Goal: Submit feedback/report problem

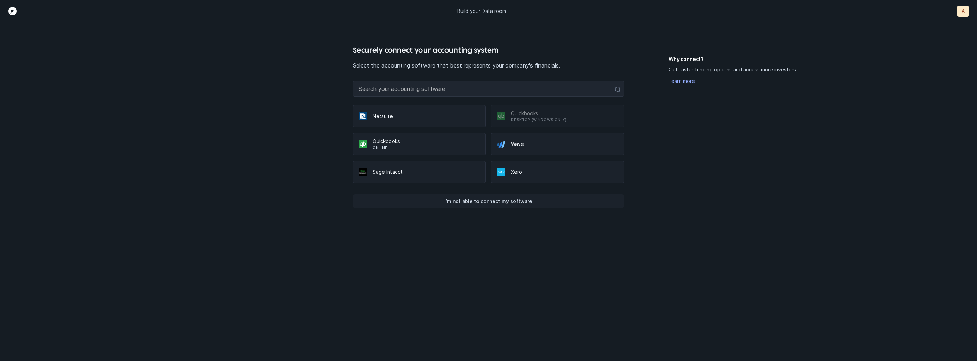
click at [515, 197] on p "I’m not able to connect my software" at bounding box center [488, 201] width 88 height 8
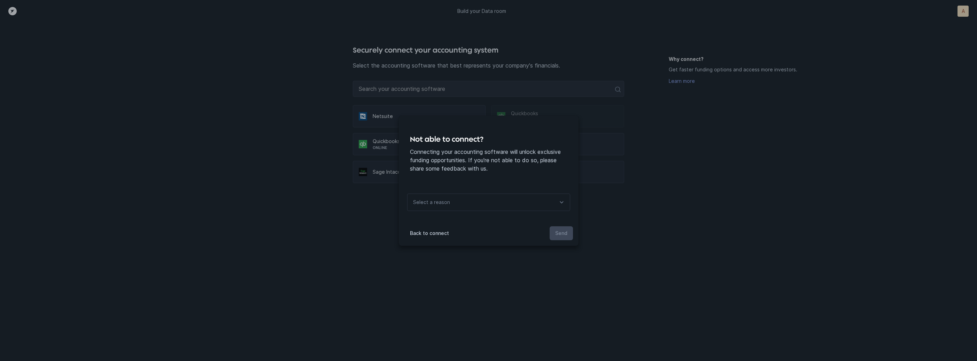
click at [505, 199] on div "Select a reason" at bounding box center [488, 202] width 163 height 17
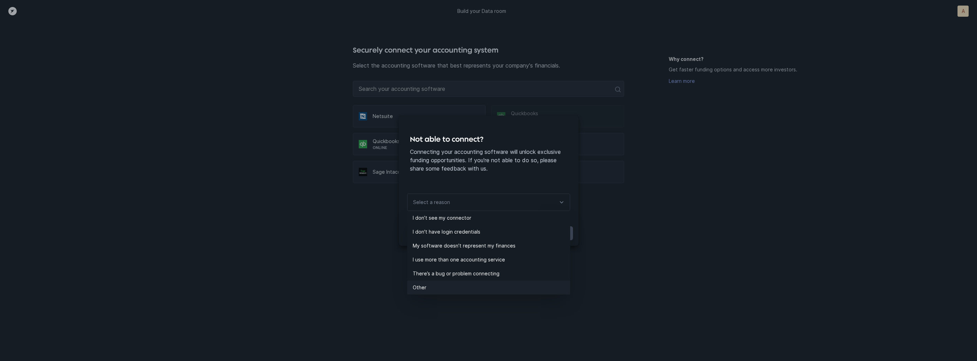
click at [434, 284] on p "Other" at bounding box center [491, 287] width 157 height 8
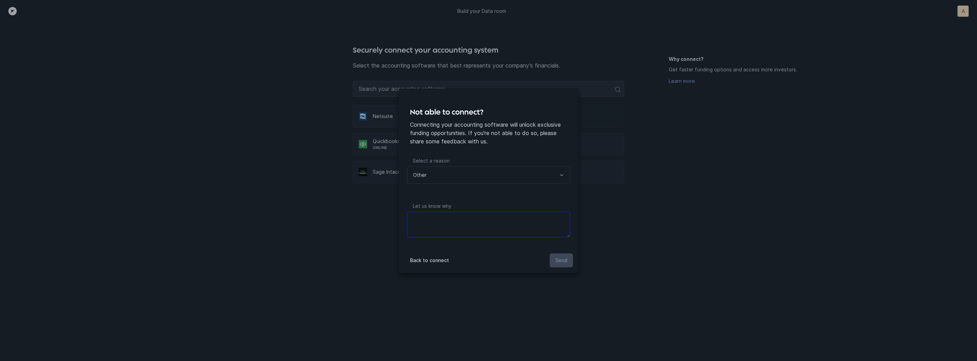
click at [471, 220] on textarea at bounding box center [488, 225] width 163 height 26
type textarea "files"
click at [561, 260] on p "Send" at bounding box center [561, 260] width 12 height 8
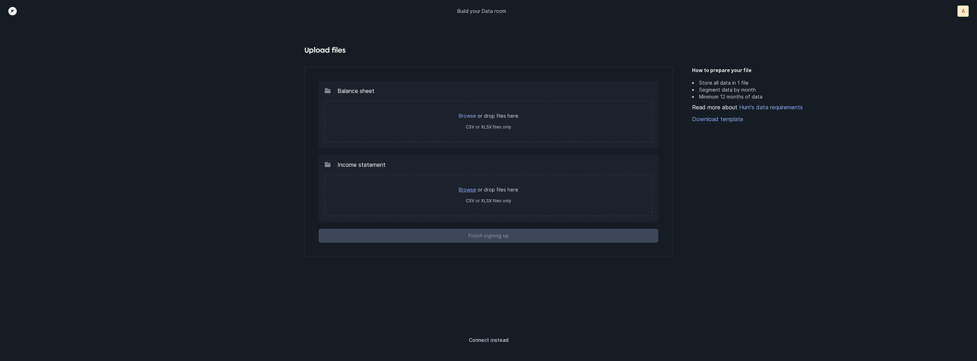
click at [469, 187] on link "Browse" at bounding box center [467, 190] width 17 height 6
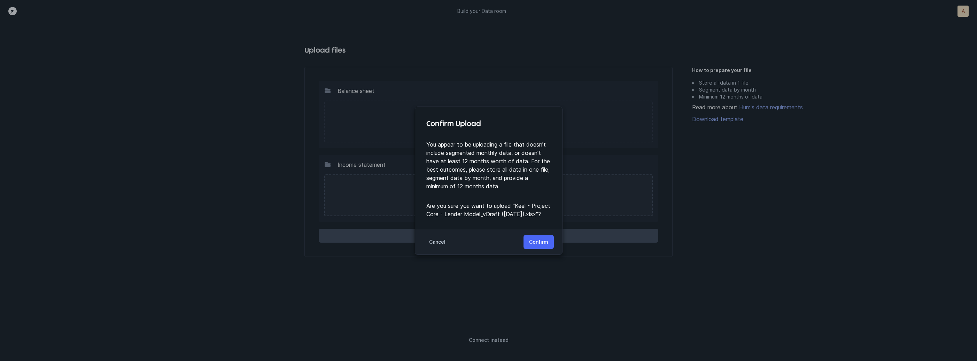
click at [535, 240] on p "Confirm" at bounding box center [538, 242] width 19 height 8
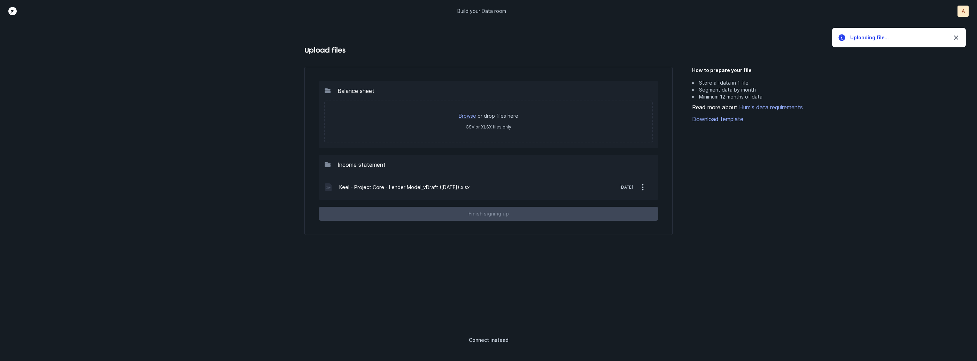
click at [471, 113] on link "Browse" at bounding box center [467, 116] width 17 height 6
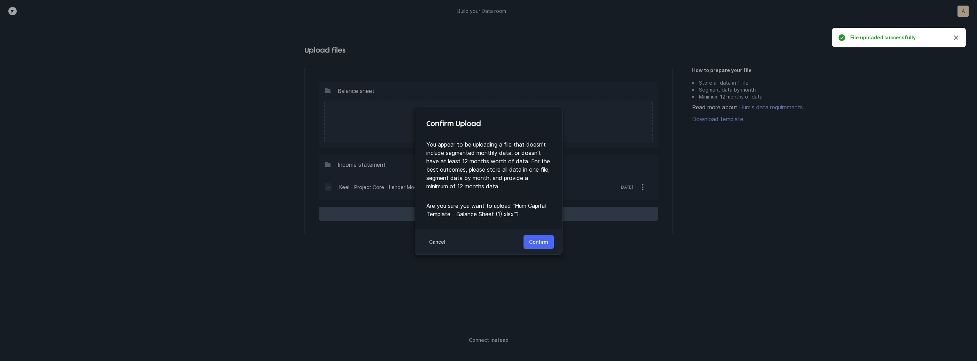
click at [540, 238] on p "Confirm" at bounding box center [538, 242] width 19 height 8
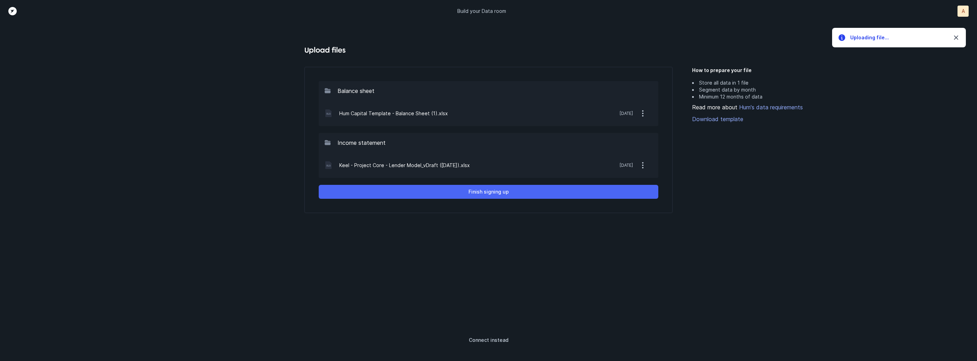
click at [573, 196] on button "Finish signing up" at bounding box center [489, 192] width 340 height 14
